Goal: Browse casually: Explore the website without a specific task or goal

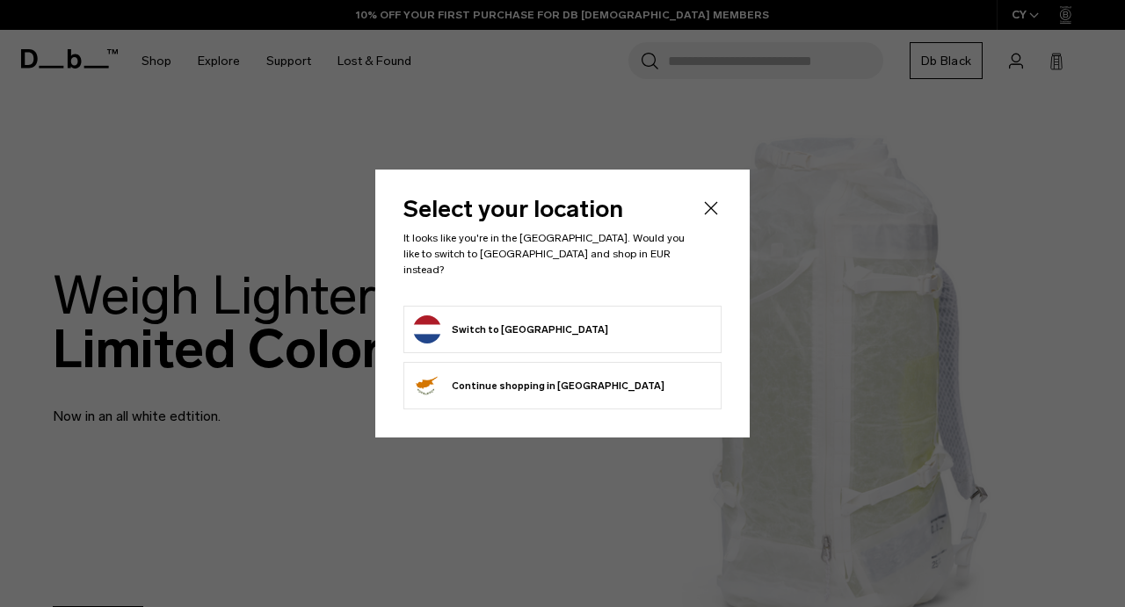
click at [457, 322] on button "Switch to Netherlands" at bounding box center [510, 330] width 195 height 28
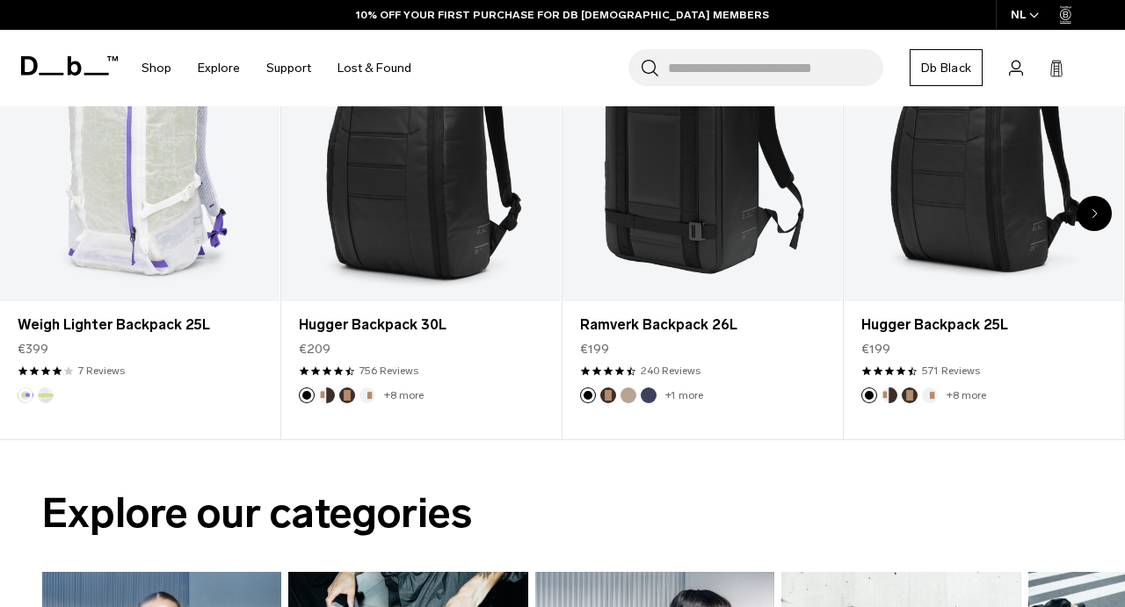
scroll to position [733, 0]
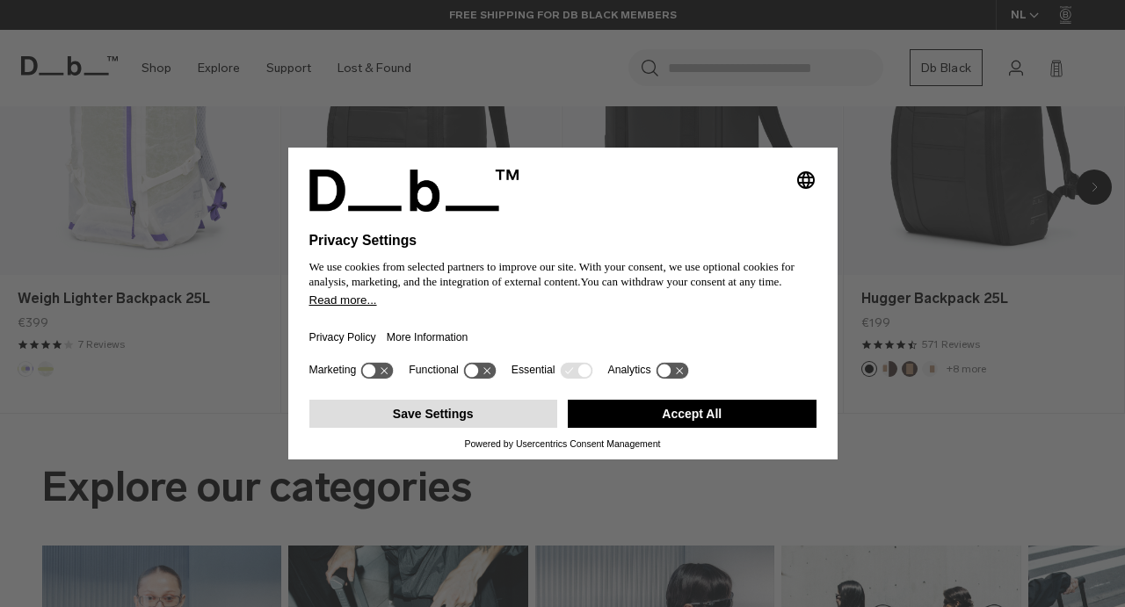
click at [461, 426] on button "Save Settings" at bounding box center [433, 414] width 249 height 28
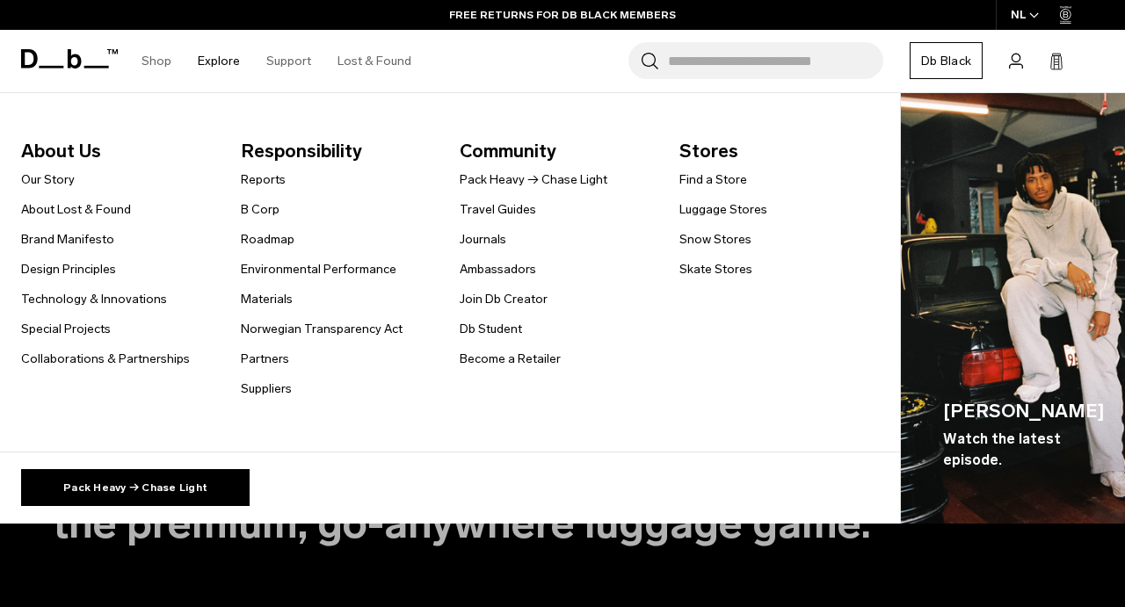
scroll to position [2380, 0]
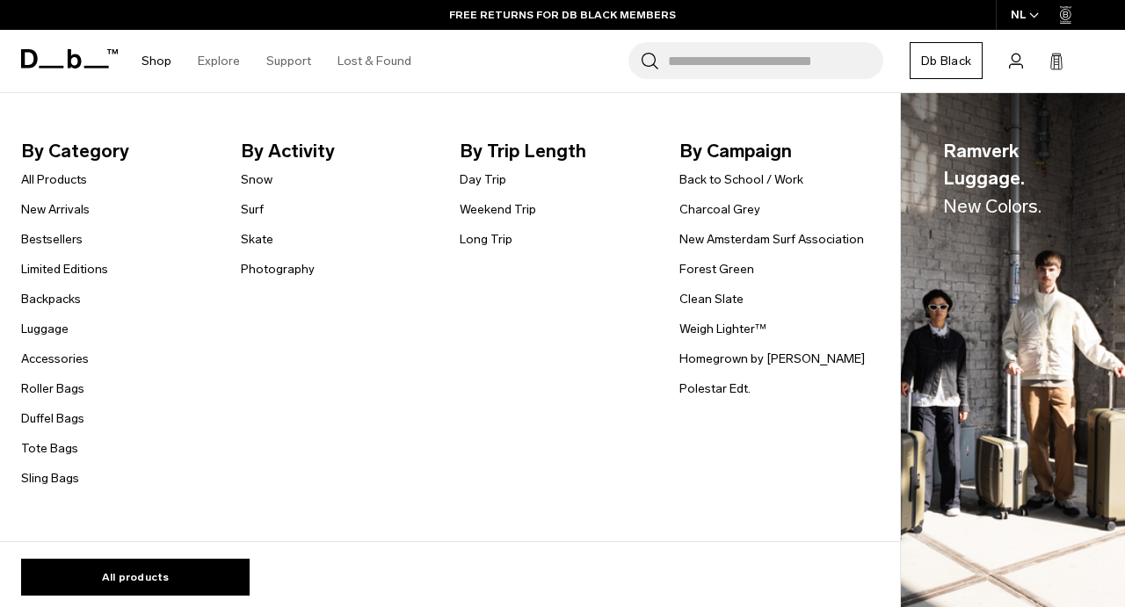
click at [157, 58] on link "Shop" at bounding box center [157, 61] width 30 height 62
click at [155, 67] on link "Shop" at bounding box center [157, 61] width 30 height 62
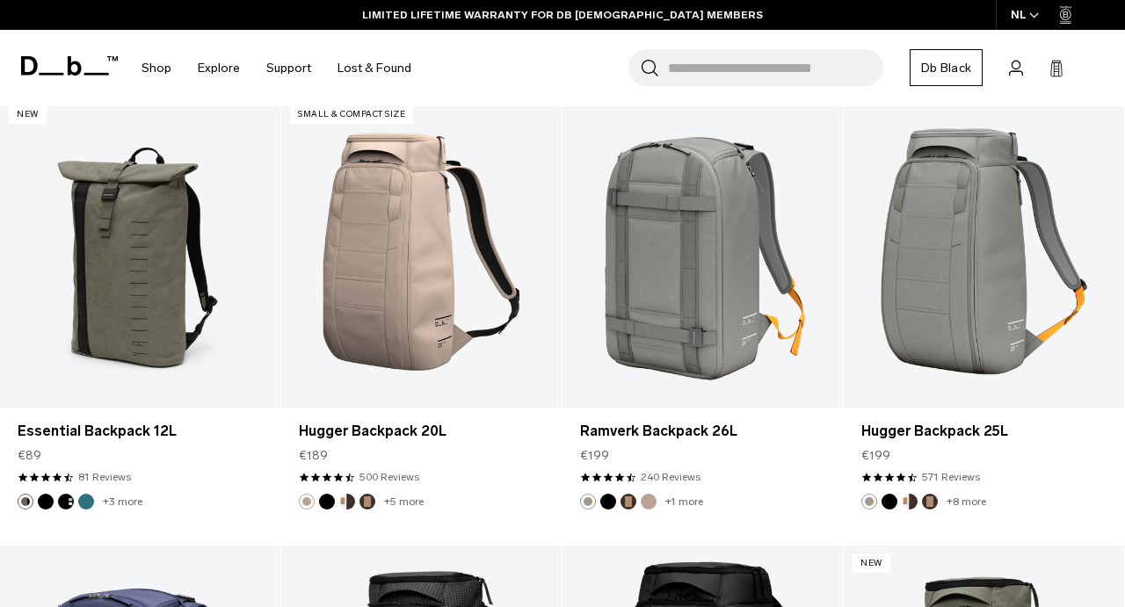
scroll to position [3026, 0]
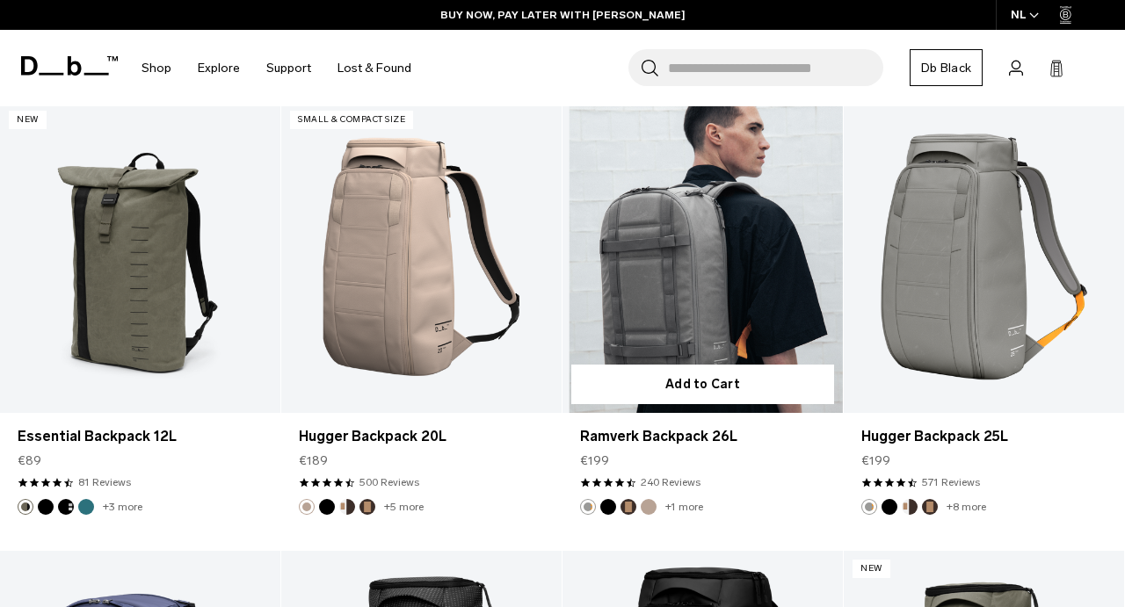
click at [713, 273] on link "Ramverk Backpack 26L" at bounding box center [703, 257] width 280 height 311
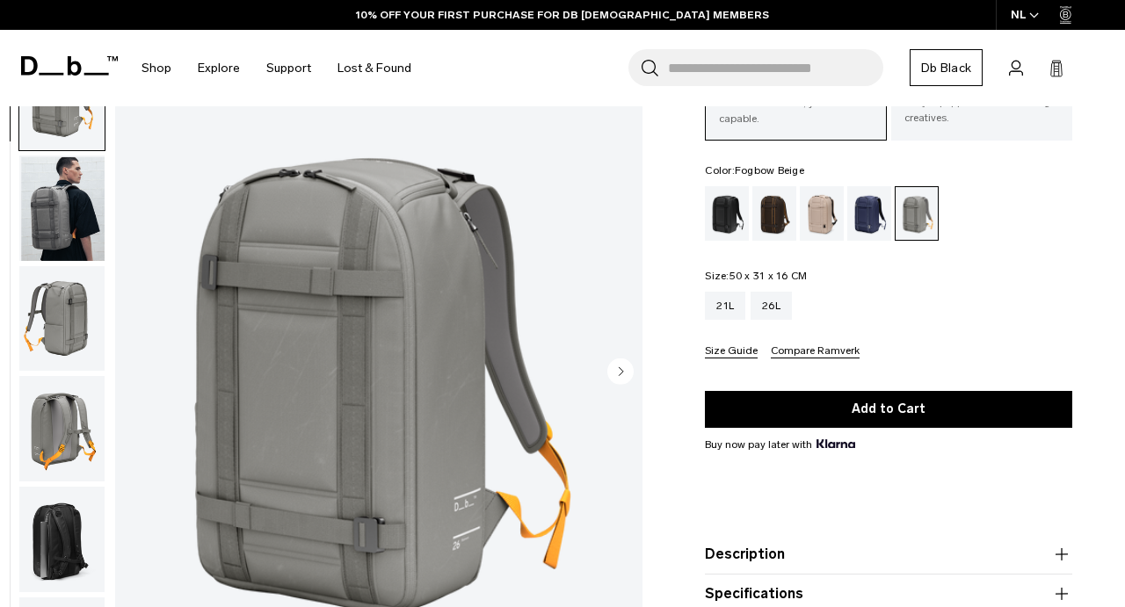
scroll to position [130, 0]
click at [827, 216] on div "Fogbow Beige" at bounding box center [822, 213] width 45 height 54
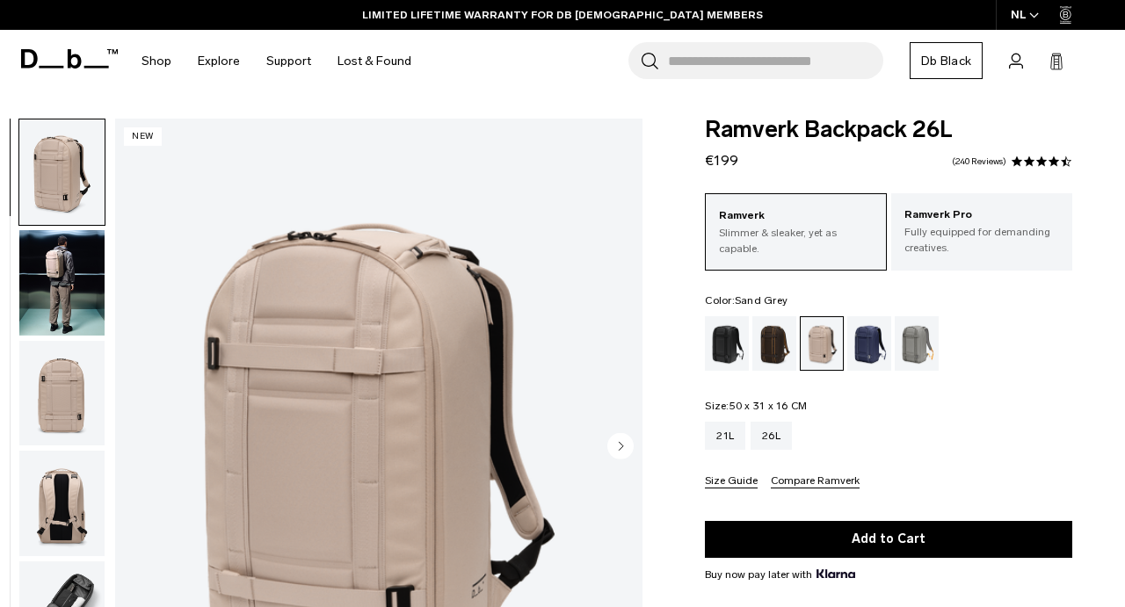
click at [913, 331] on div "Sand Grey" at bounding box center [917, 343] width 45 height 54
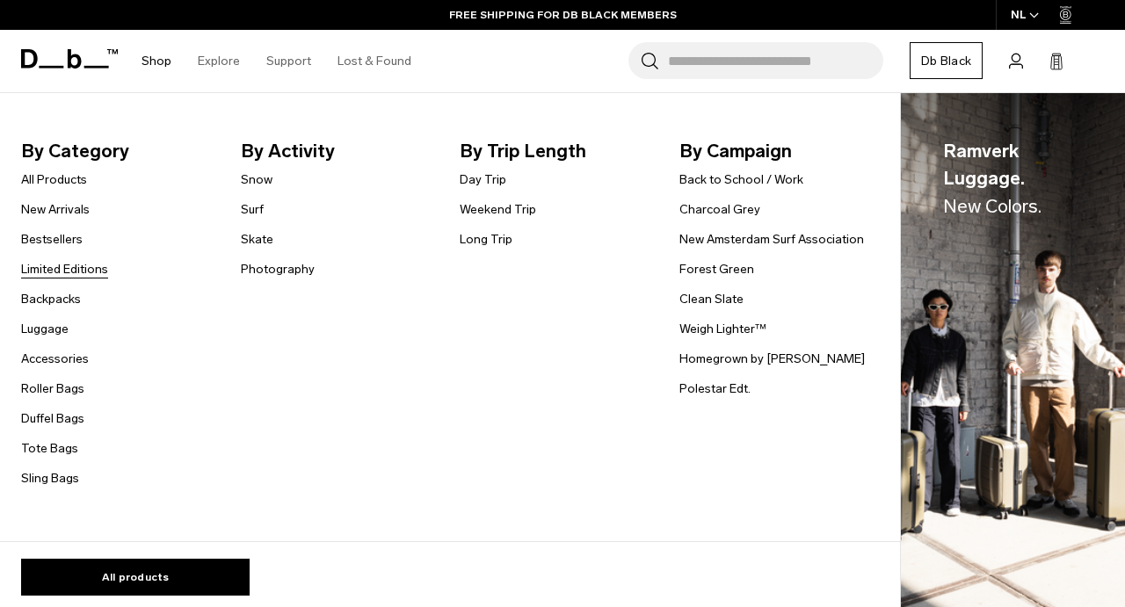
click at [88, 261] on link "Limited Editions" at bounding box center [64, 269] width 87 height 18
click at [72, 205] on link "New Arrivals" at bounding box center [55, 209] width 69 height 18
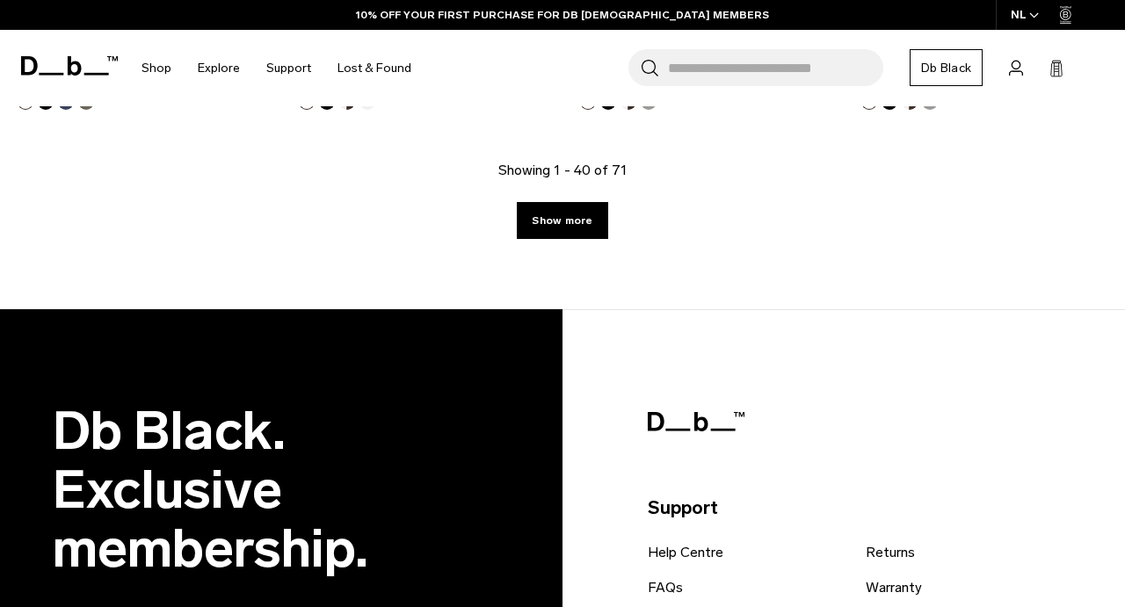
scroll to position [4825, 0]
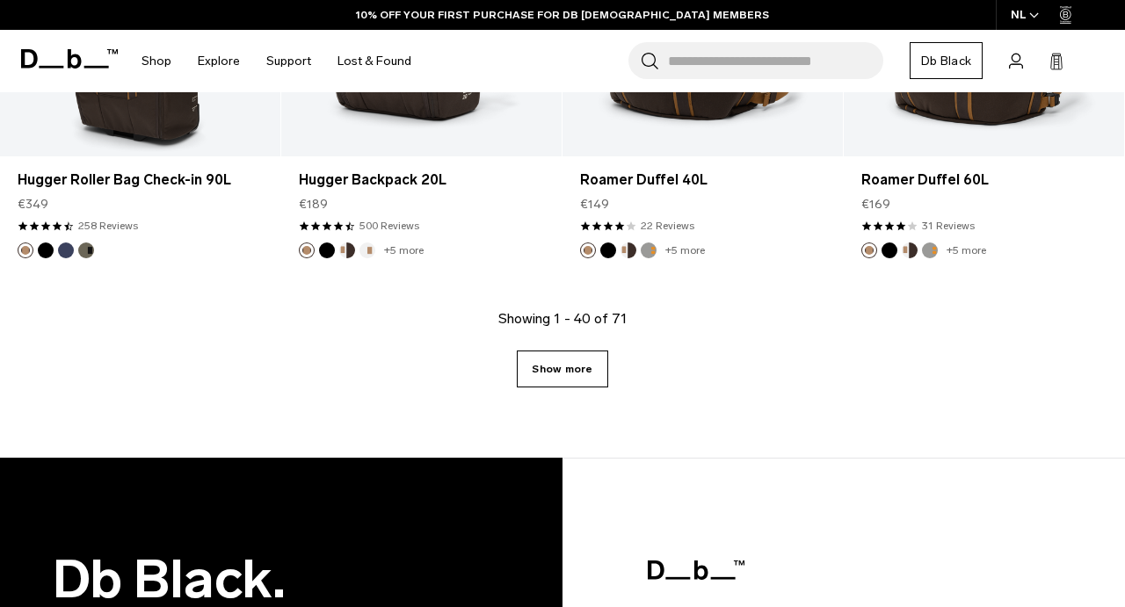
click at [556, 377] on link "Show more" at bounding box center [562, 369] width 91 height 37
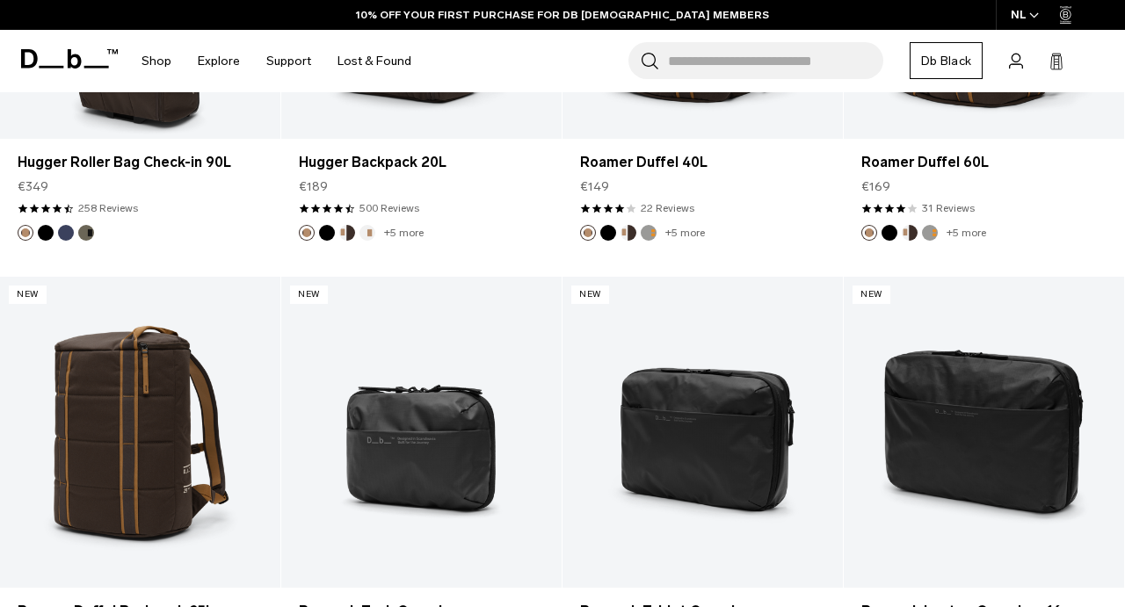
scroll to position [4739, 0]
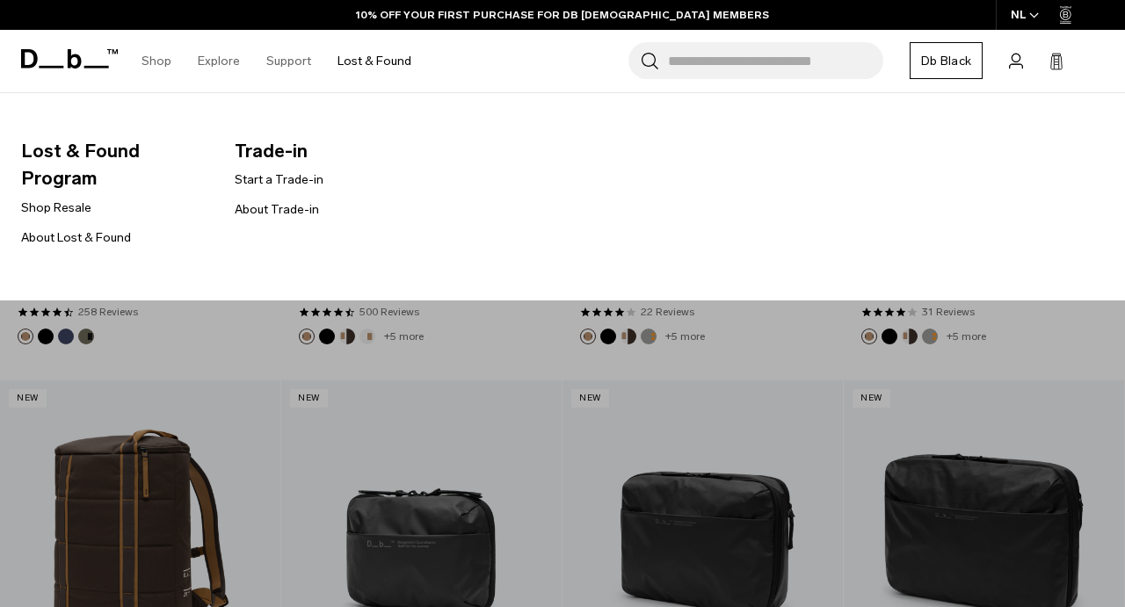
click at [368, 69] on link "Lost & Found" at bounding box center [375, 61] width 74 height 62
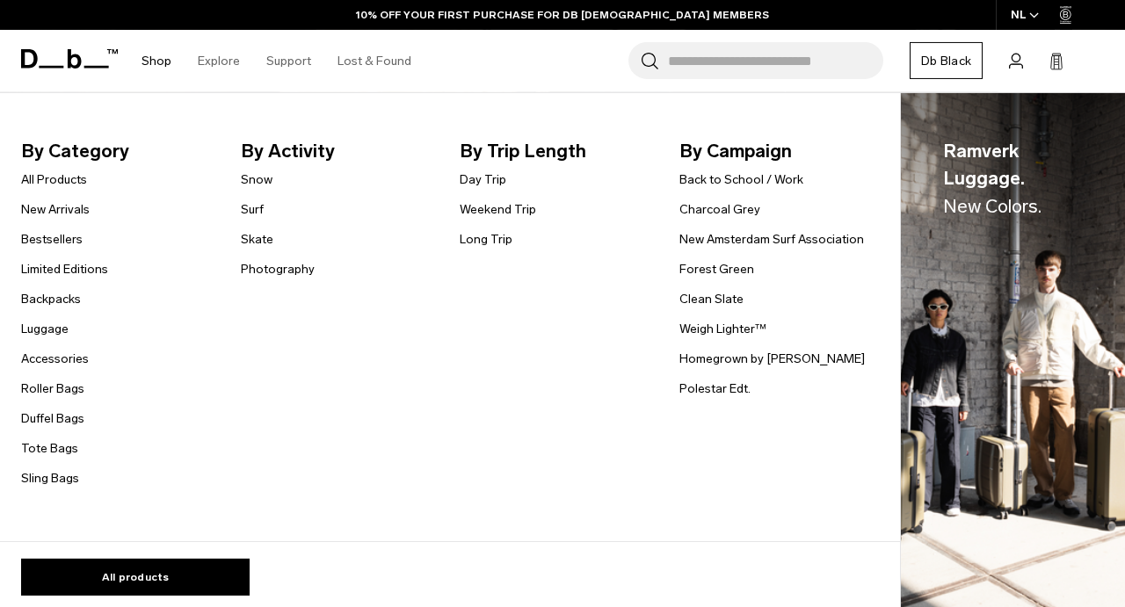
scroll to position [71, 0]
click at [251, 203] on link "Surf" at bounding box center [252, 209] width 23 height 18
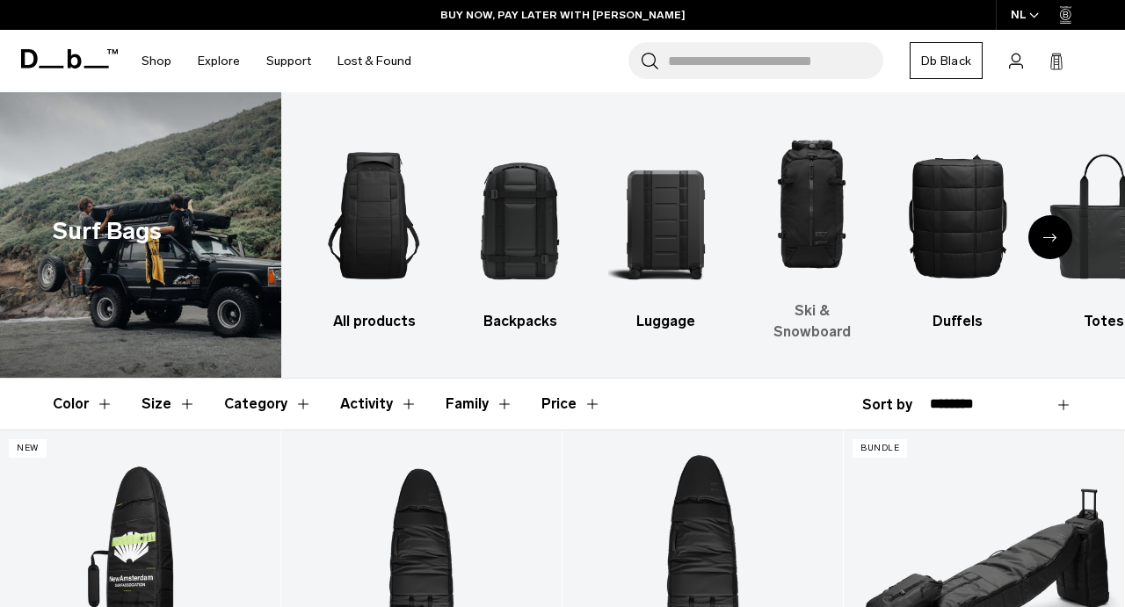
click at [793, 315] on h3 "Ski & Snowboard" at bounding box center [811, 322] width 115 height 42
